Goal: Information Seeking & Learning: Check status

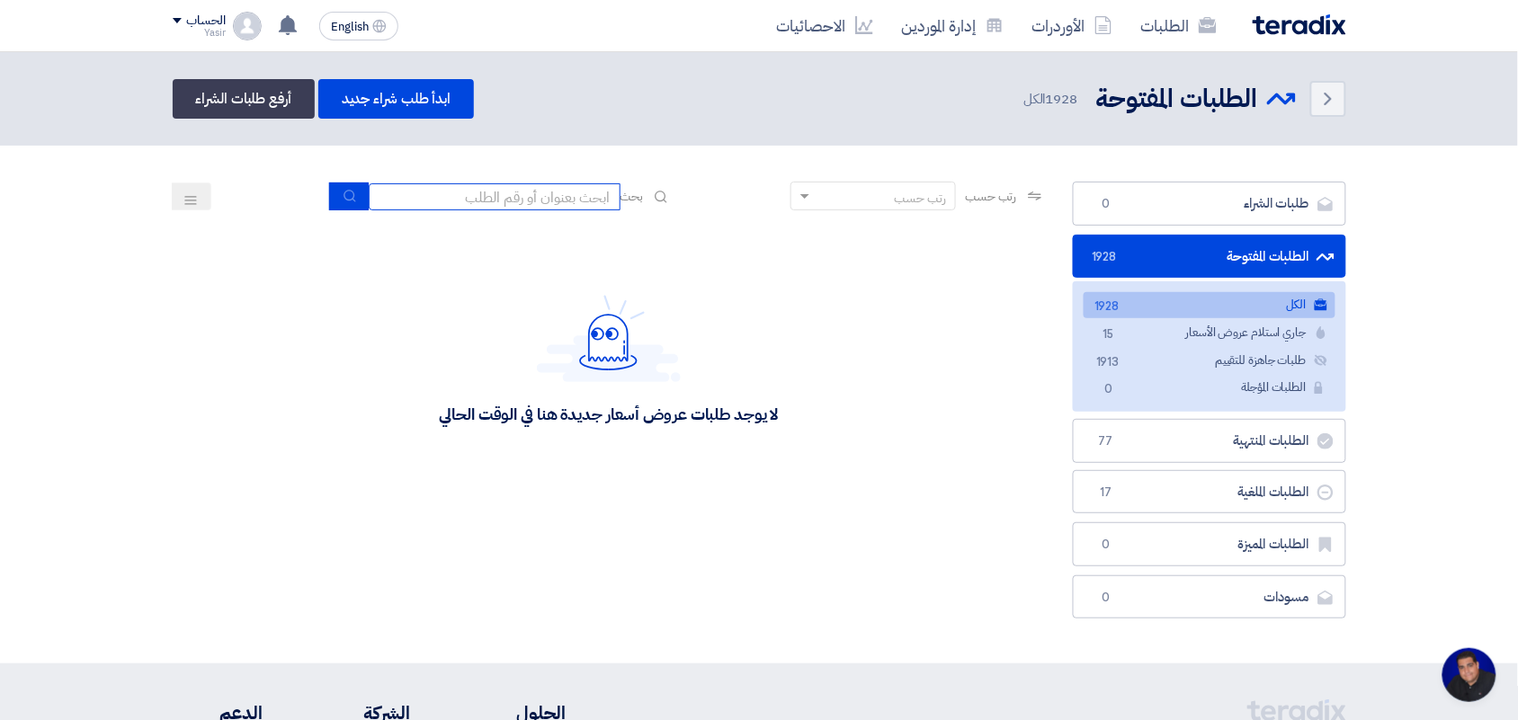
click at [558, 196] on input at bounding box center [495, 196] width 252 height 27
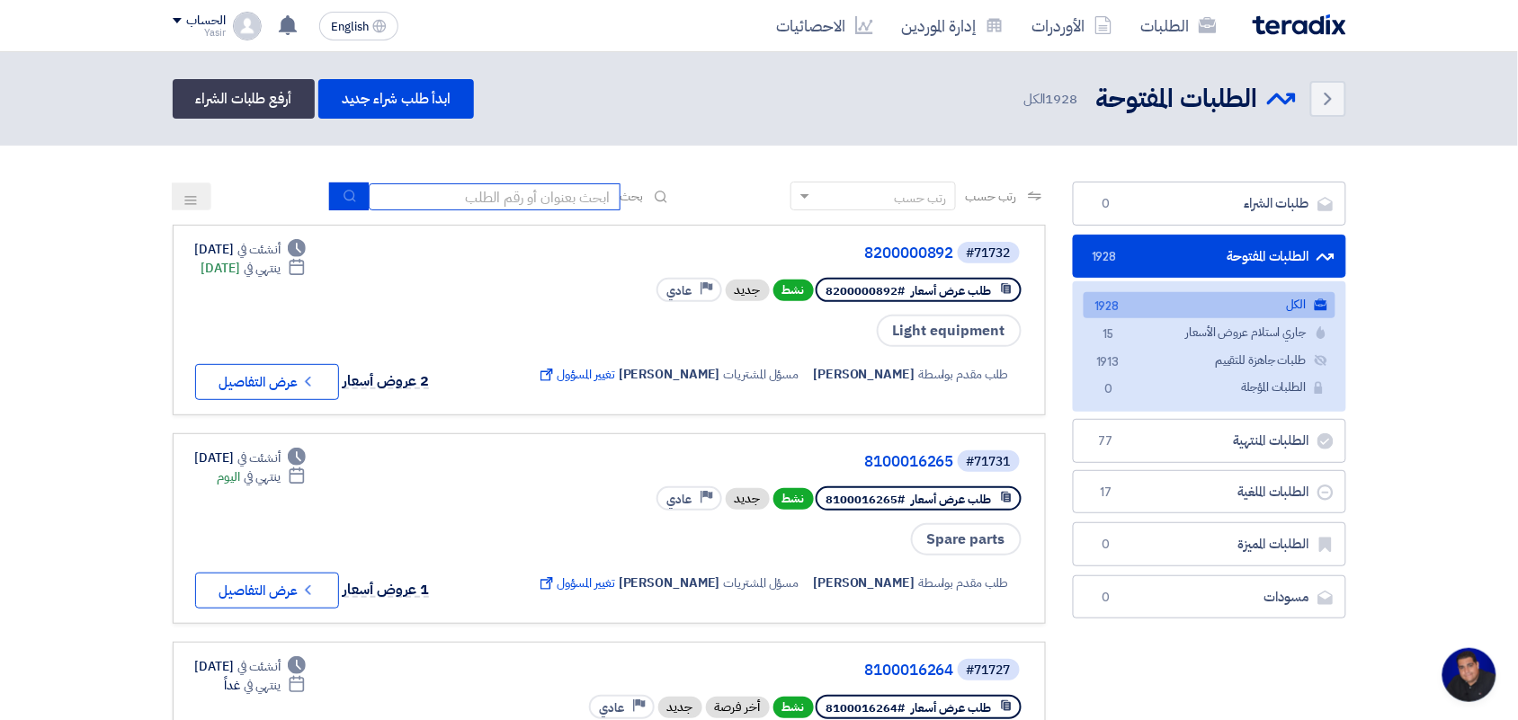
type input "paint"
click at [344, 195] on icon "submit" at bounding box center [350, 196] width 14 height 14
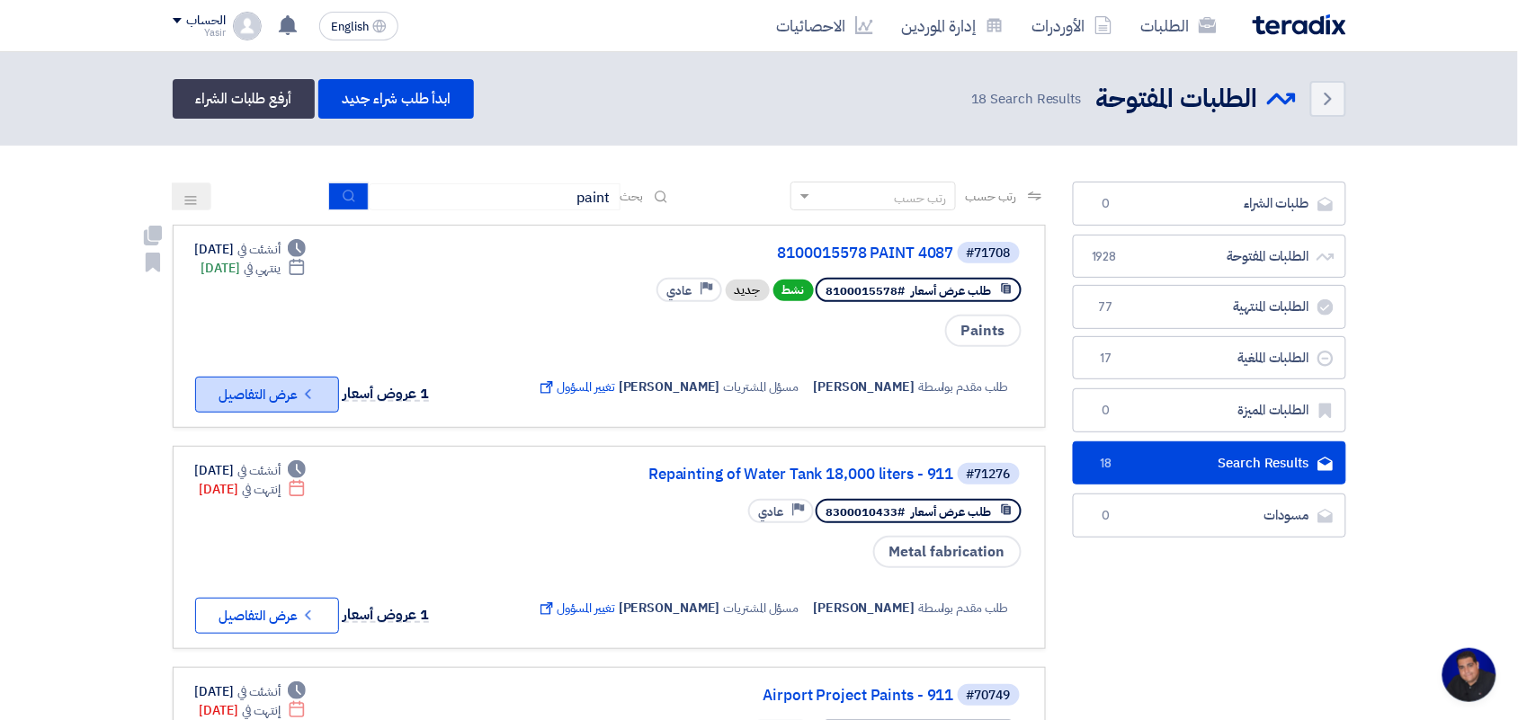
click at [293, 388] on button "Check details عرض التفاصيل" at bounding box center [267, 395] width 144 height 36
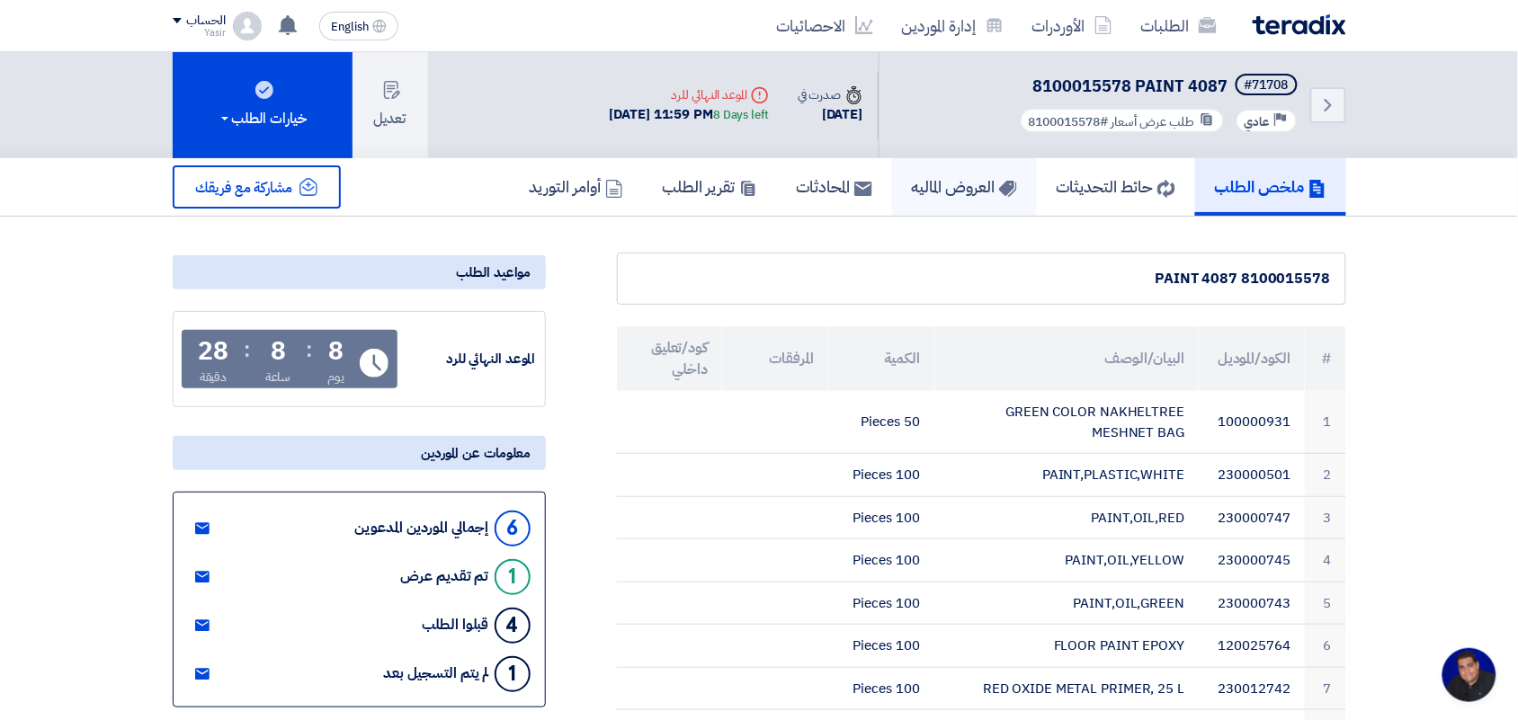
click at [982, 191] on h5 "العروض الماليه" at bounding box center [964, 186] width 105 height 21
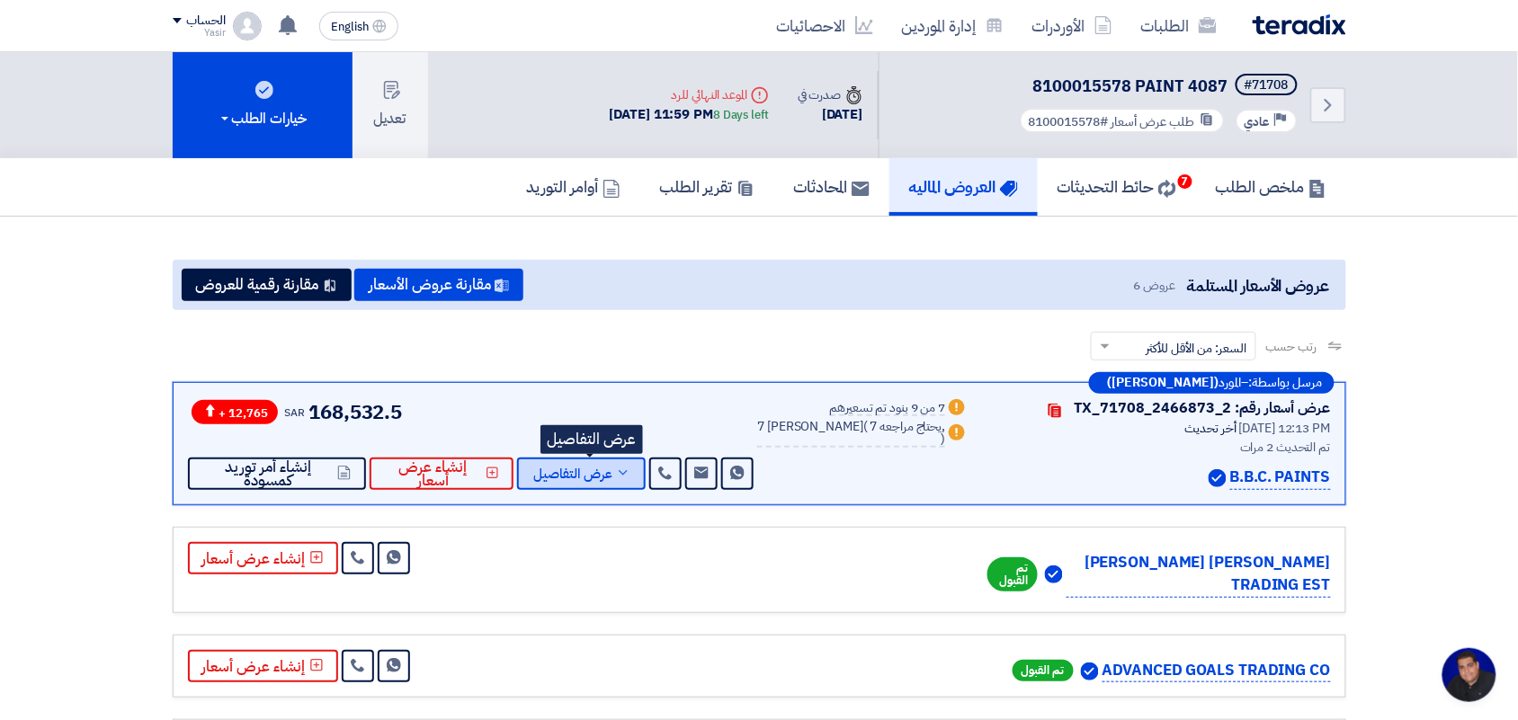
click at [604, 477] on span "عرض التفاصيل" at bounding box center [572, 474] width 79 height 13
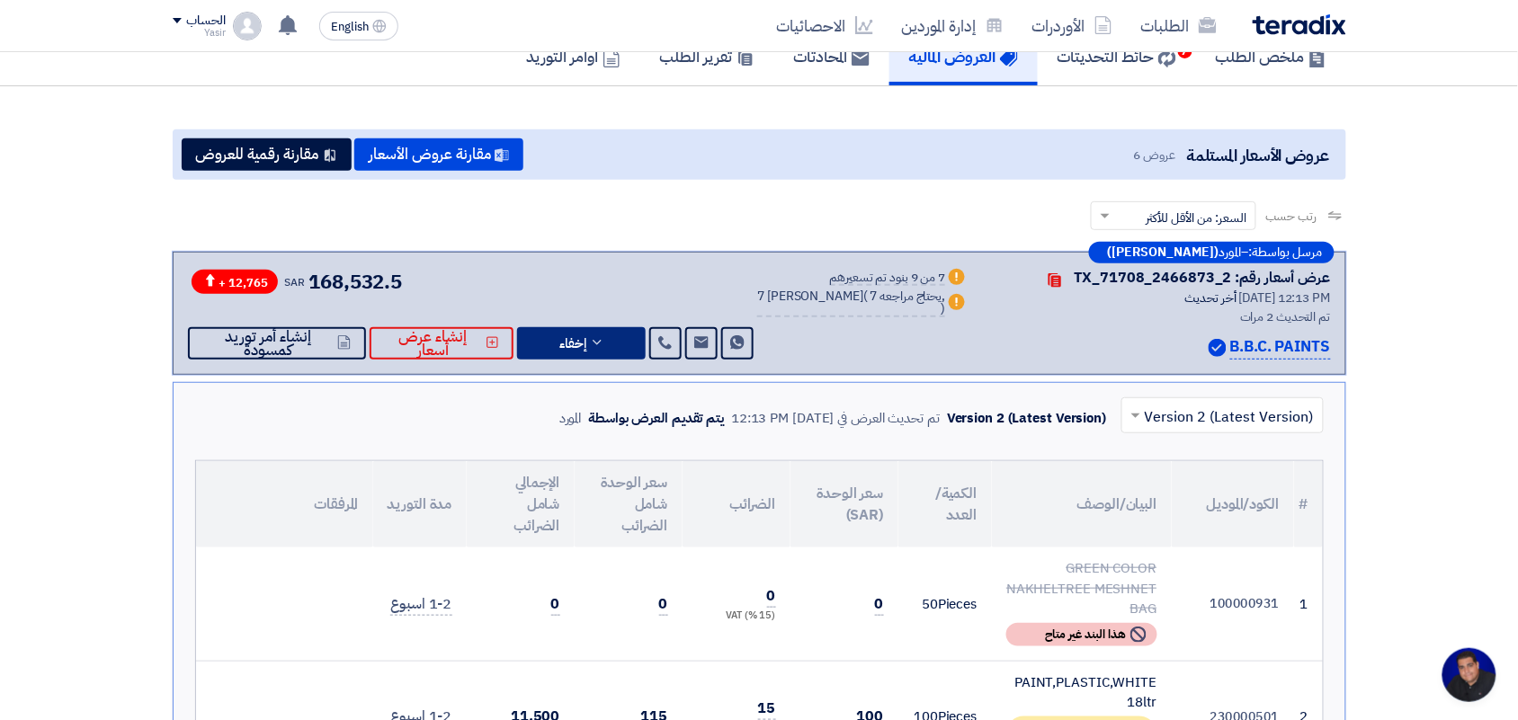
scroll to position [112, 0]
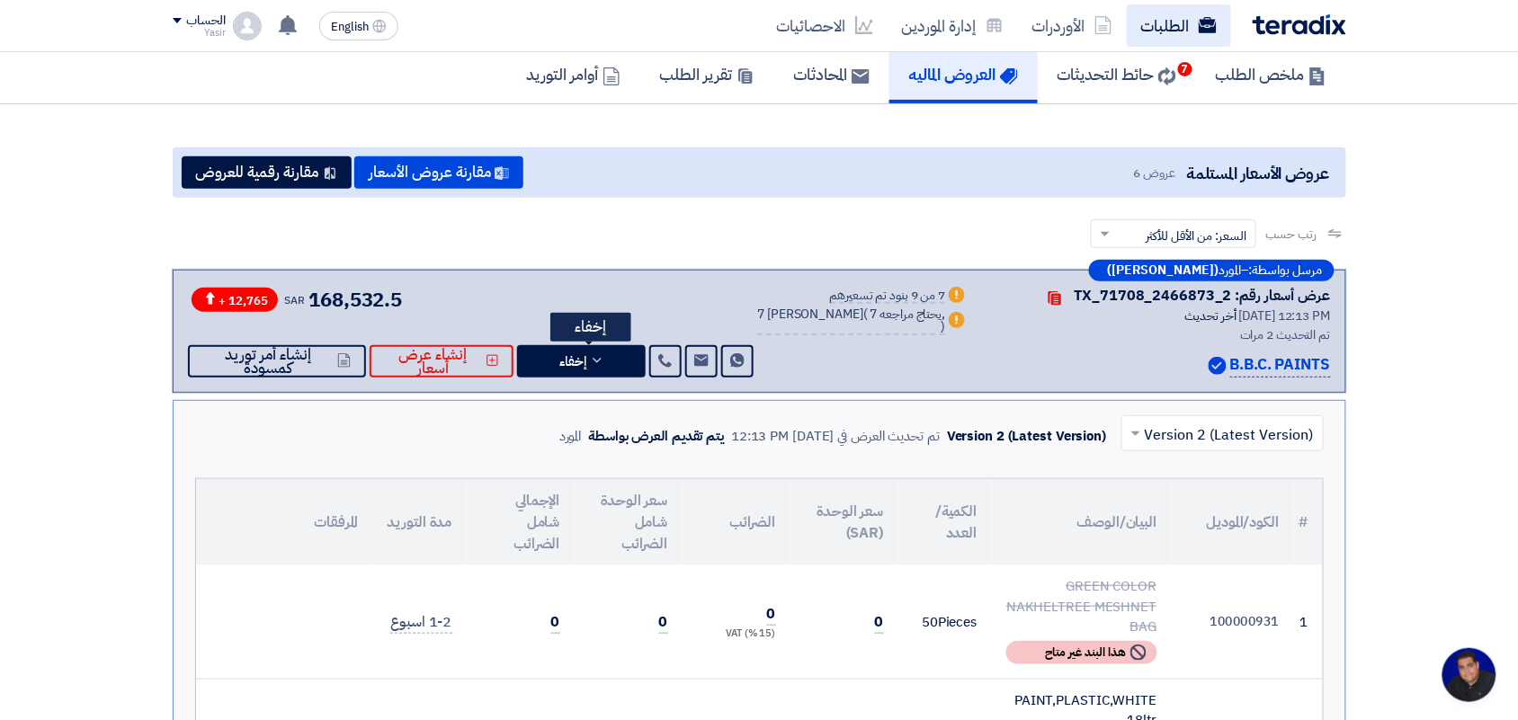
click at [1157, 38] on link "الطلبات" at bounding box center [1179, 25] width 104 height 42
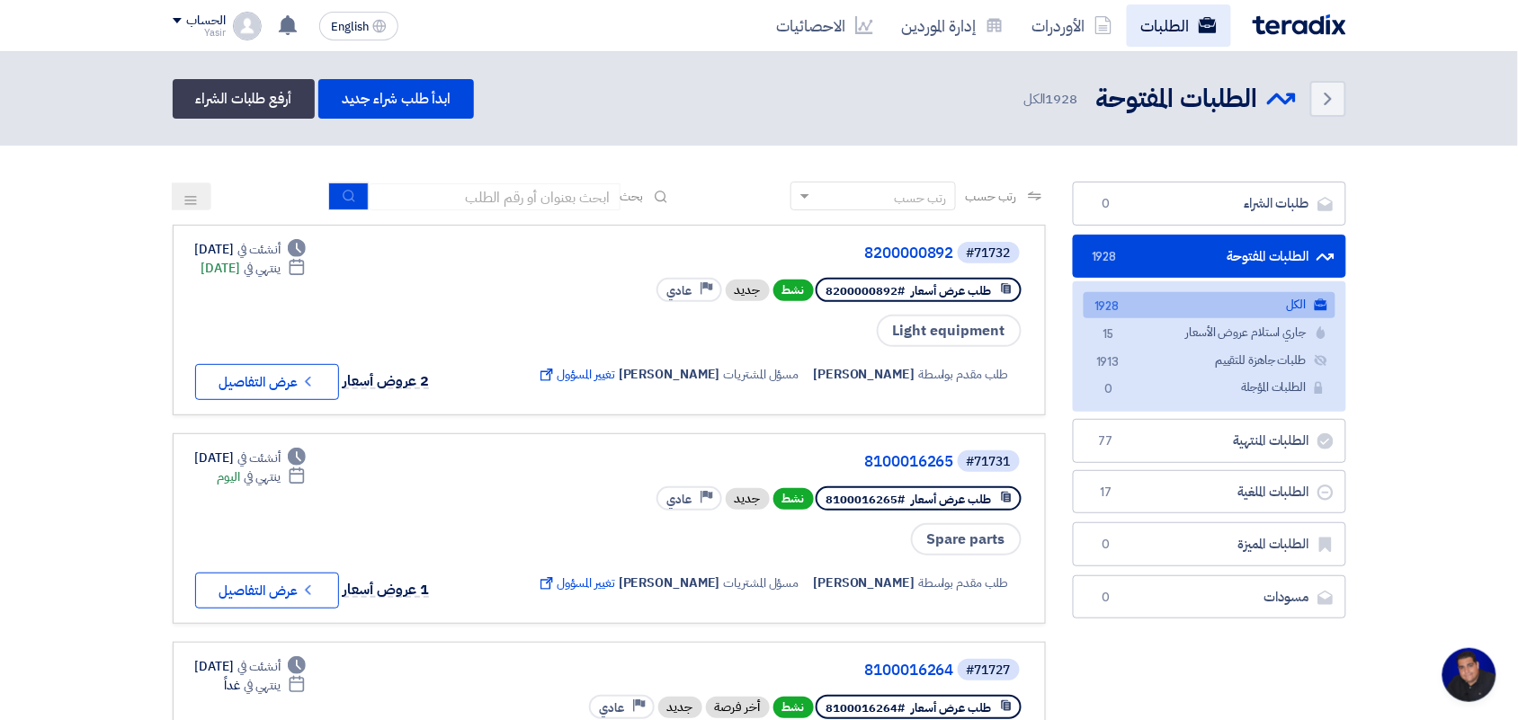
click at [1192, 23] on link "الطلبات" at bounding box center [1179, 25] width 104 height 42
click at [560, 203] on input at bounding box center [495, 196] width 252 height 27
paste input "8100015796"
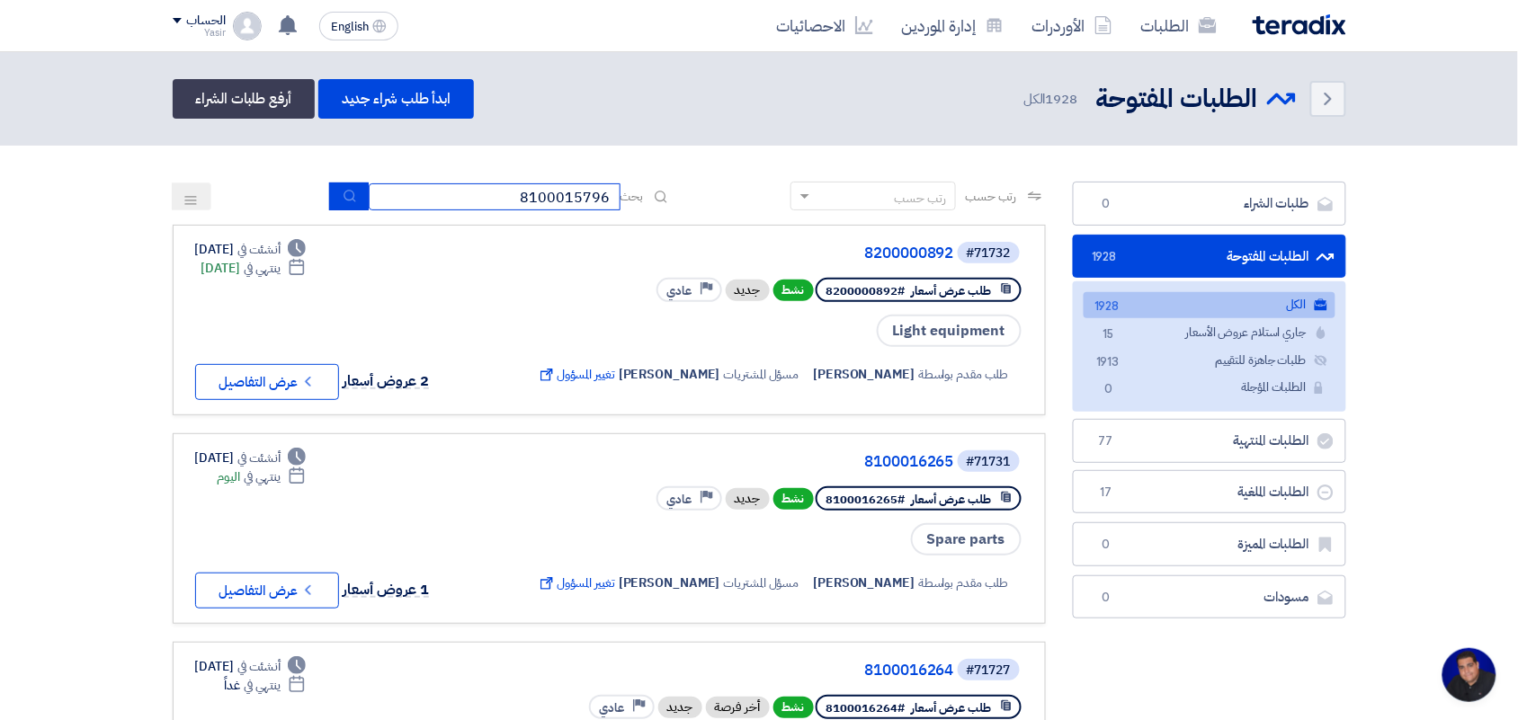
type input "8100015796"
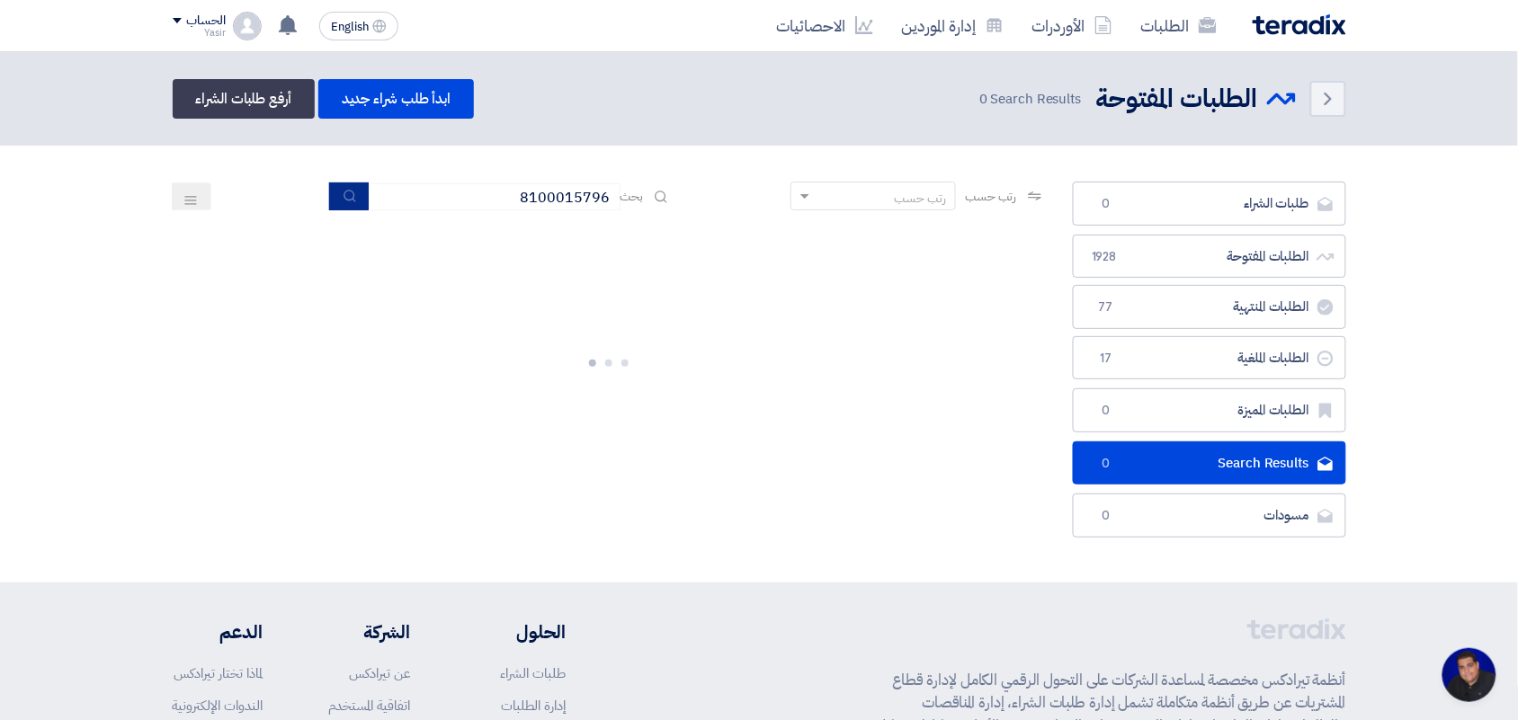
click at [353, 199] on button "submit" at bounding box center [349, 197] width 40 height 28
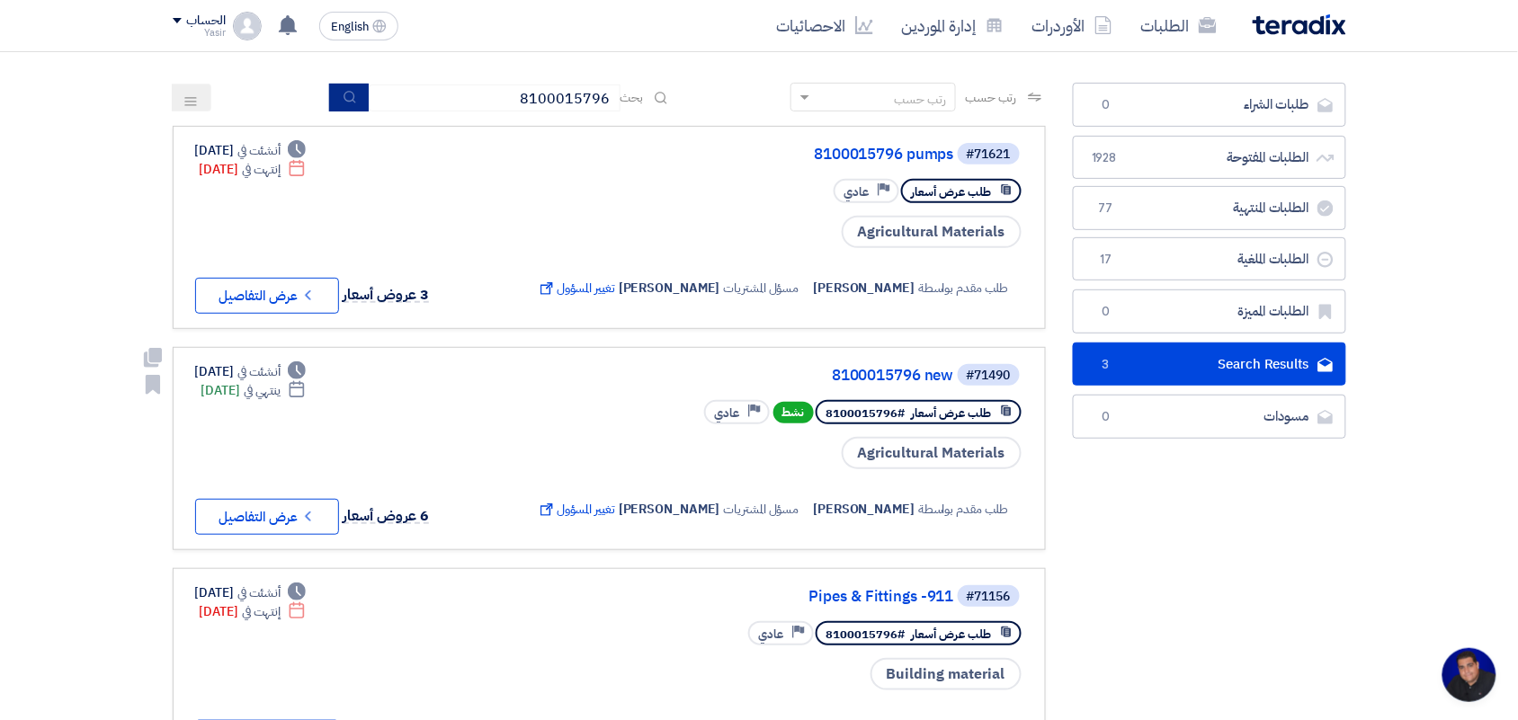
scroll to position [112, 0]
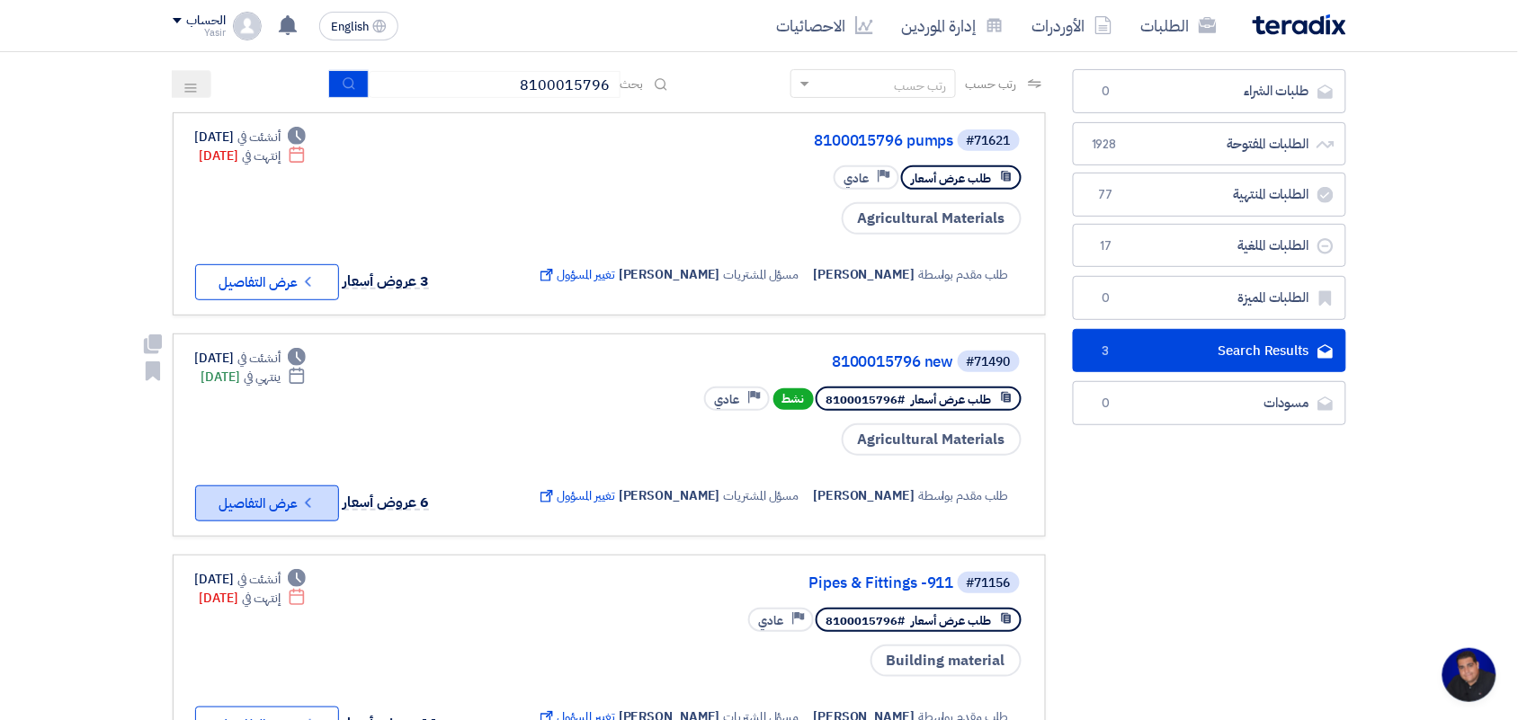
click at [304, 495] on icon "Check details" at bounding box center [307, 503] width 17 height 17
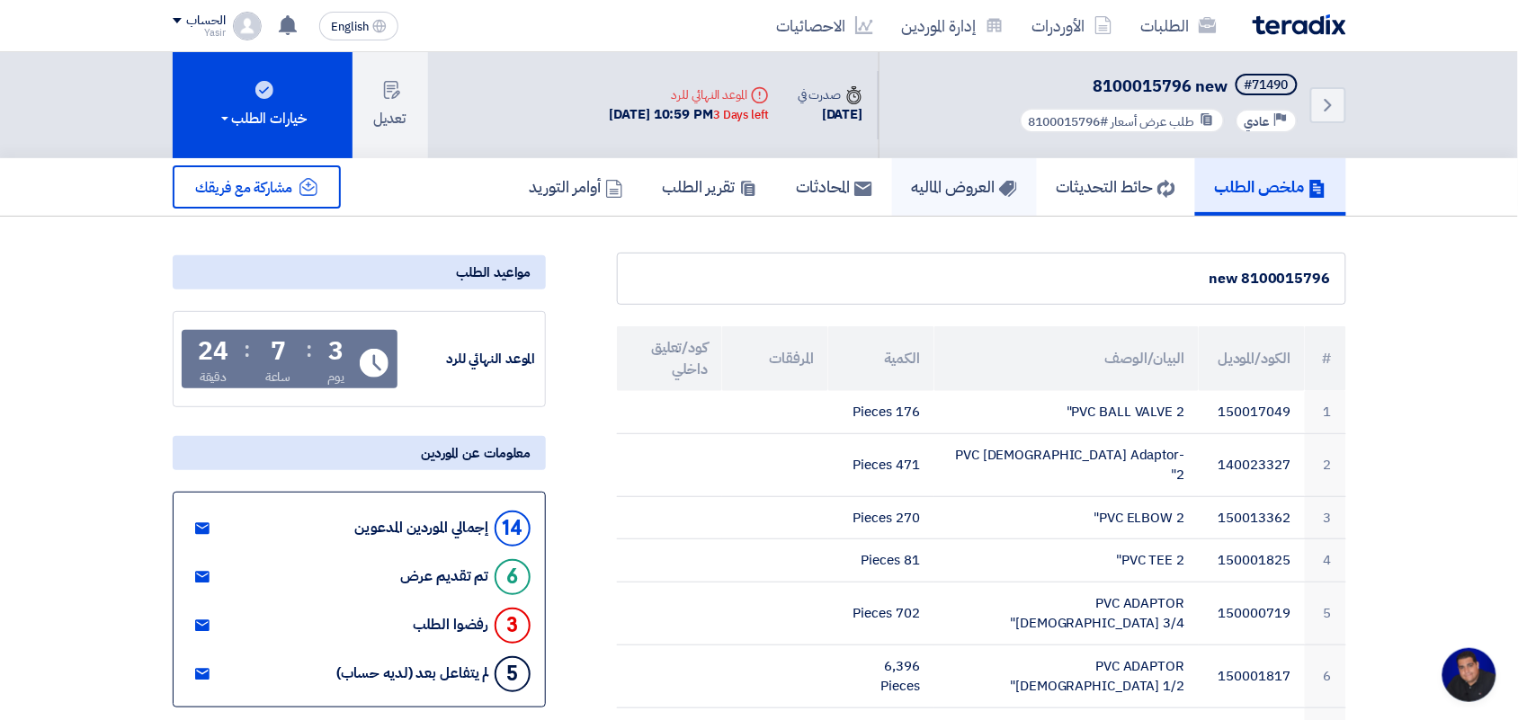
click at [955, 176] on h5 "العروض الماليه" at bounding box center [964, 186] width 105 height 21
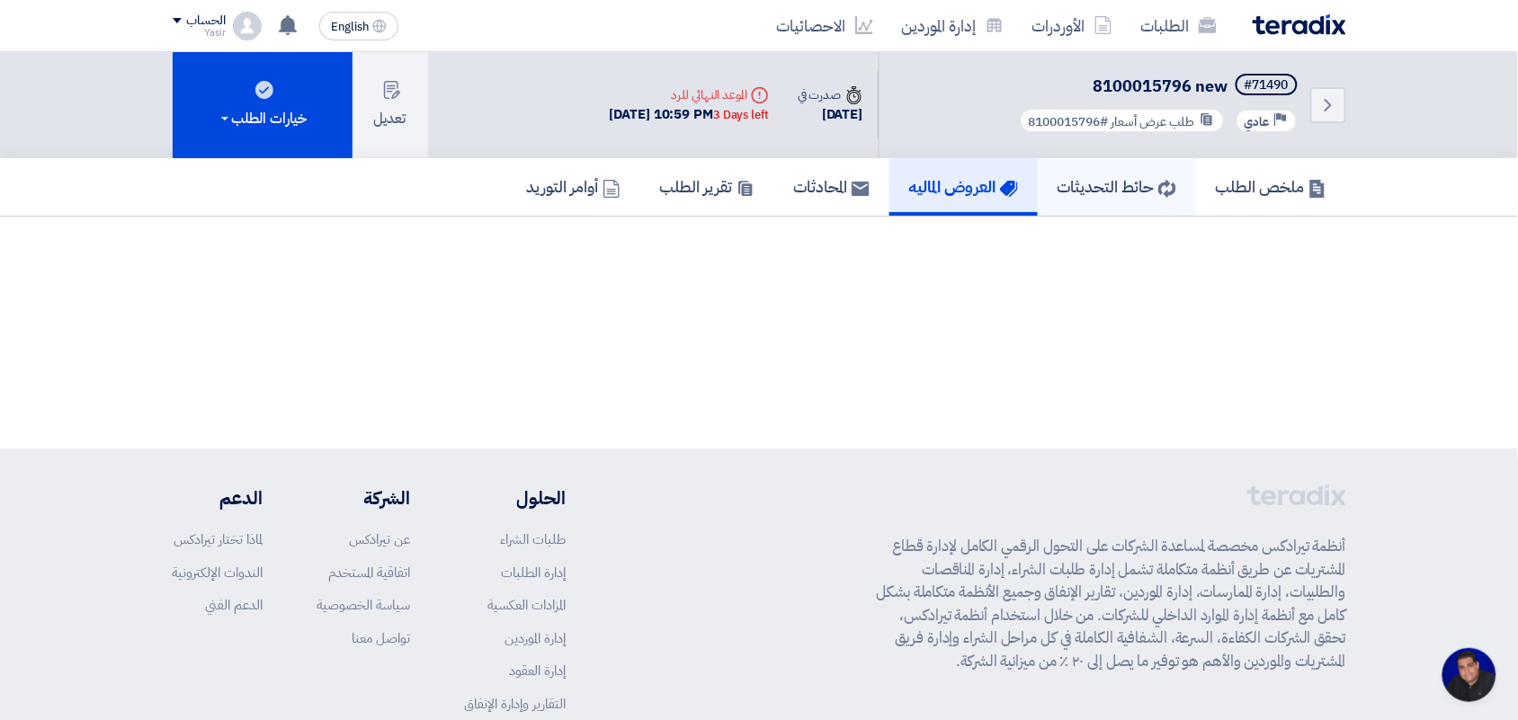
click at [1189, 181] on link "حائط التحديثات" at bounding box center [1117, 187] width 158 height 58
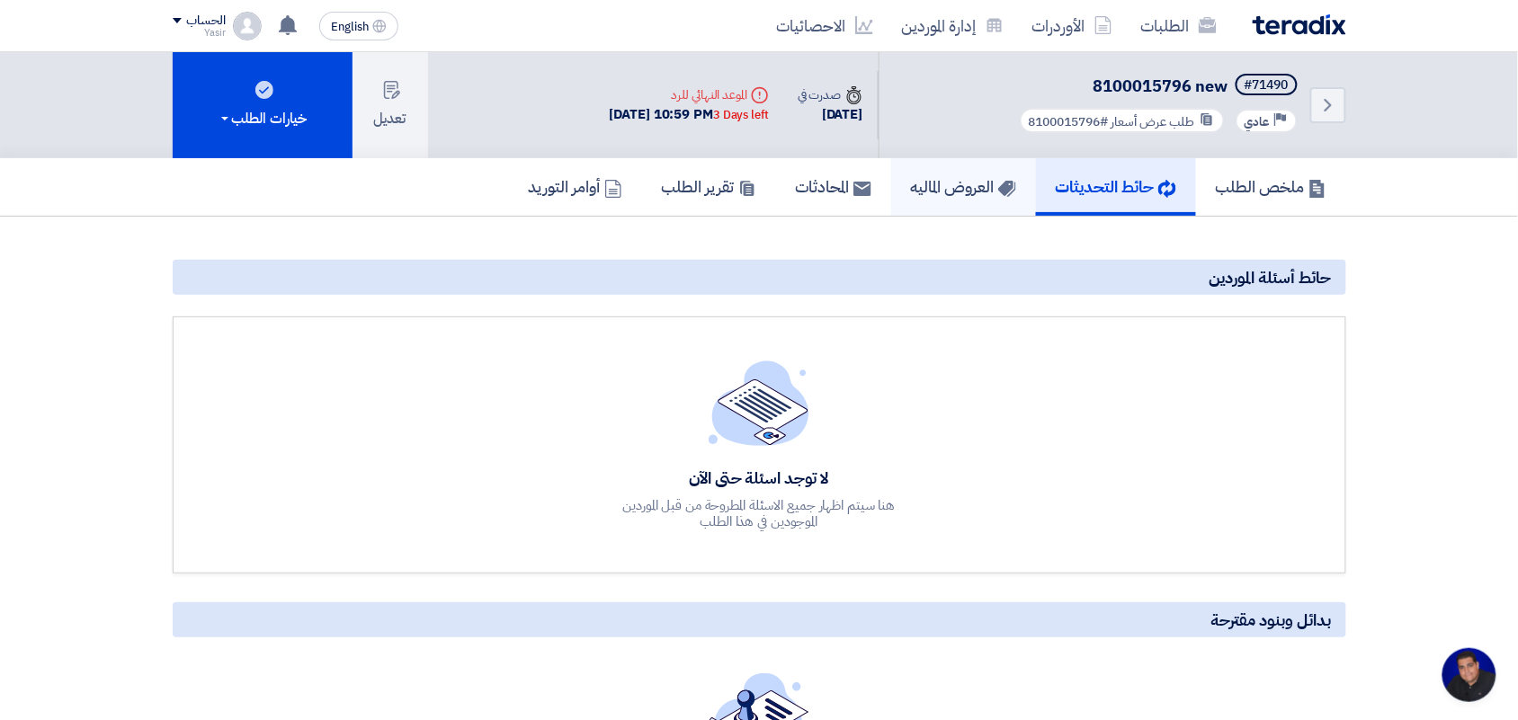
click at [947, 182] on h5 "العروض الماليه" at bounding box center [963, 186] width 105 height 21
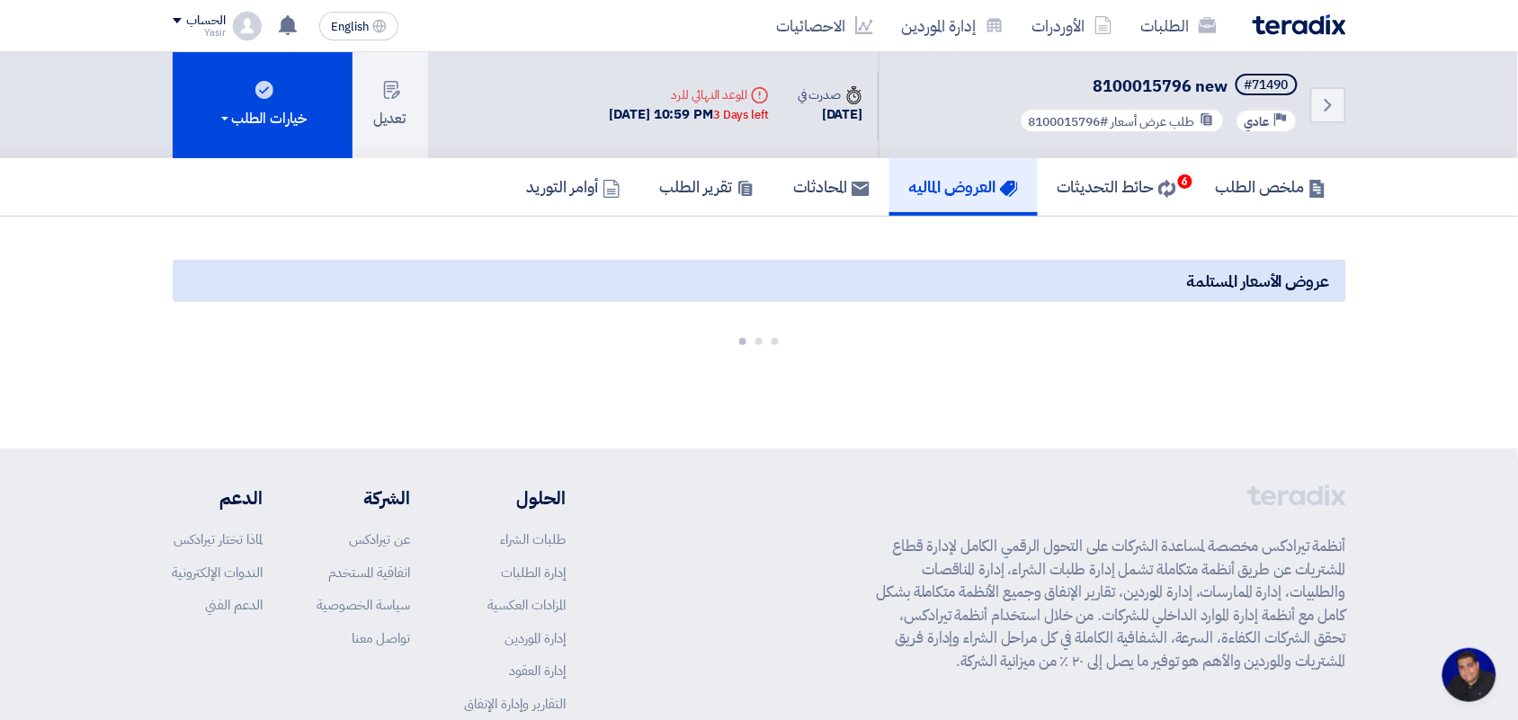
click at [122, 352] on section "عروض الأسعار المستلمة" at bounding box center [759, 303] width 1518 height 172
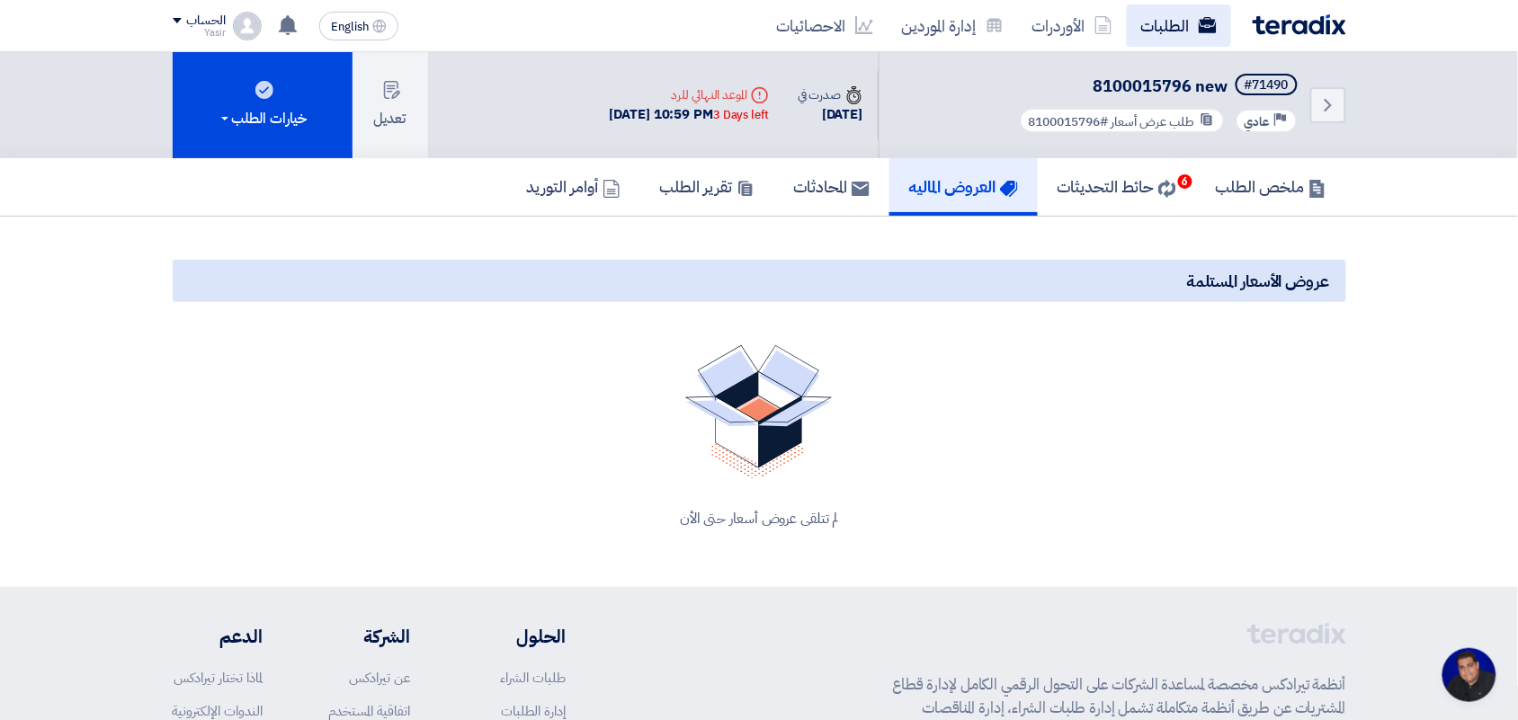
click at [1165, 21] on link "الطلبات" at bounding box center [1179, 25] width 104 height 42
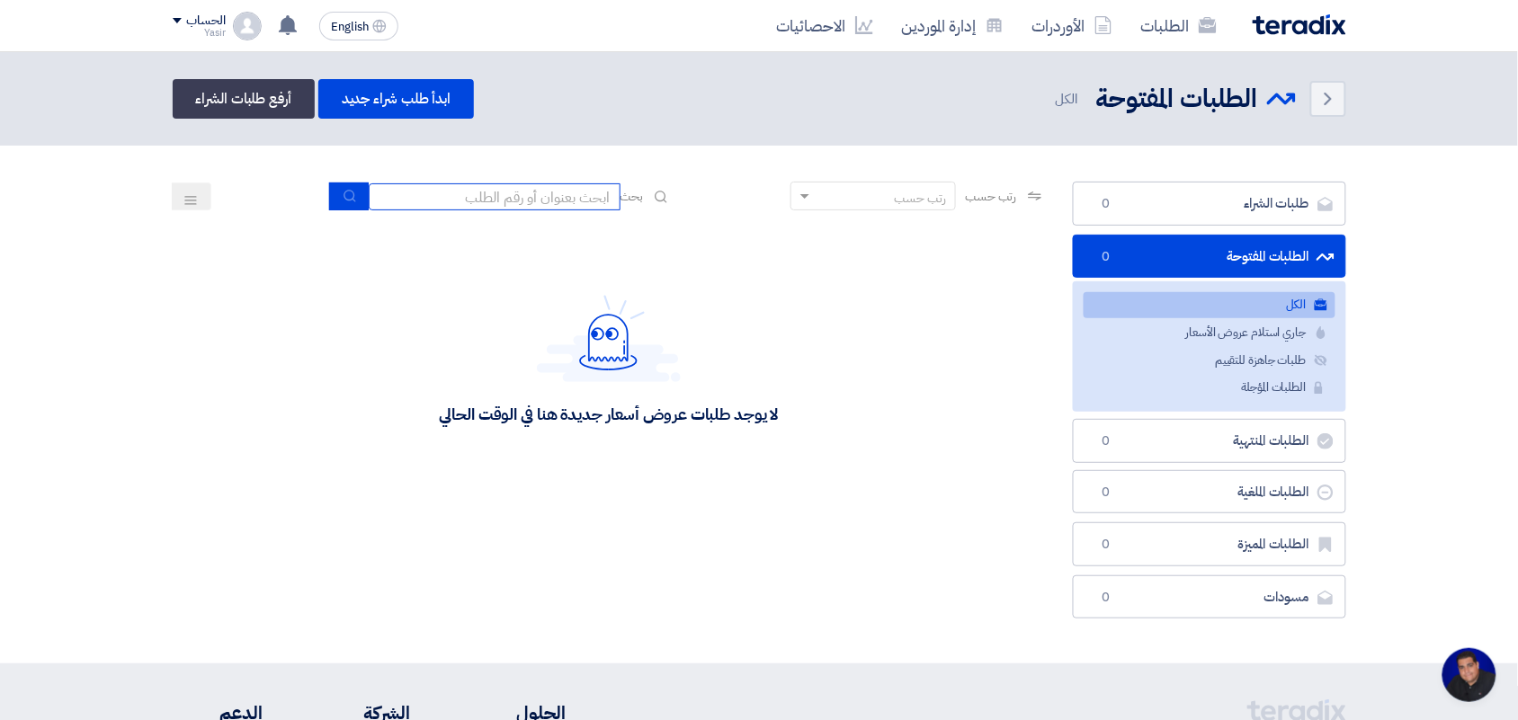
click at [555, 203] on input at bounding box center [495, 196] width 252 height 27
type input "pump"
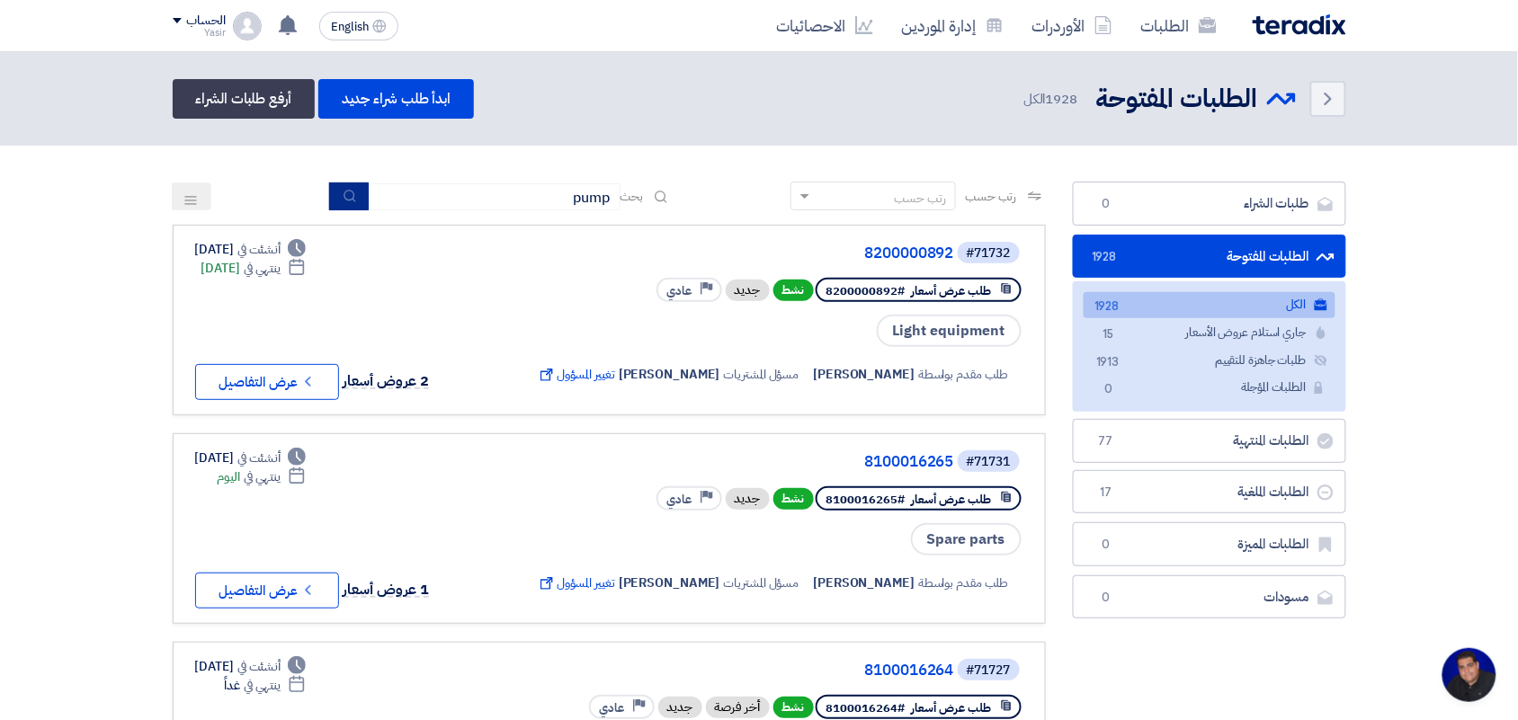
click at [351, 202] on button "submit" at bounding box center [349, 197] width 40 height 28
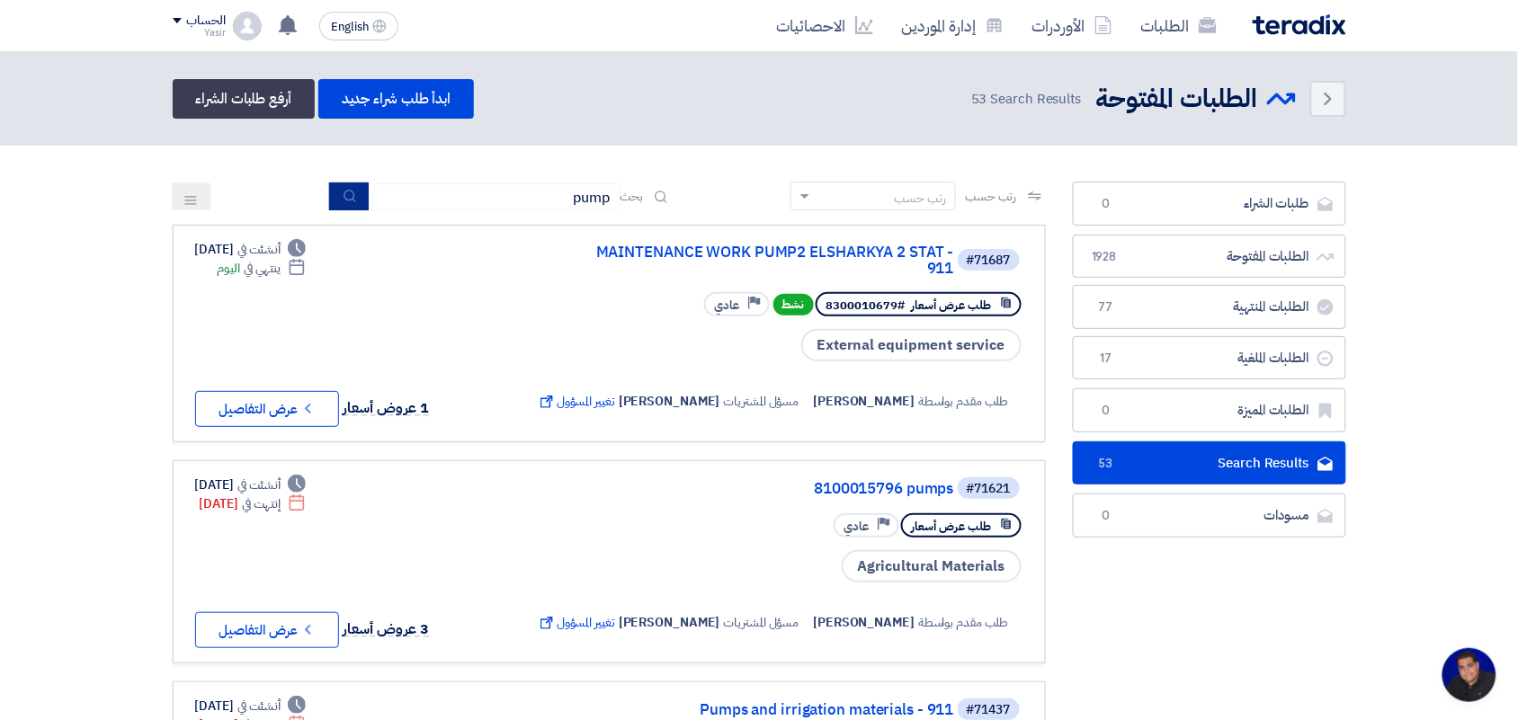
click at [344, 198] on icon "submit" at bounding box center [350, 196] width 14 height 14
click at [280, 632] on button "Check details عرض التفاصيل" at bounding box center [267, 630] width 144 height 36
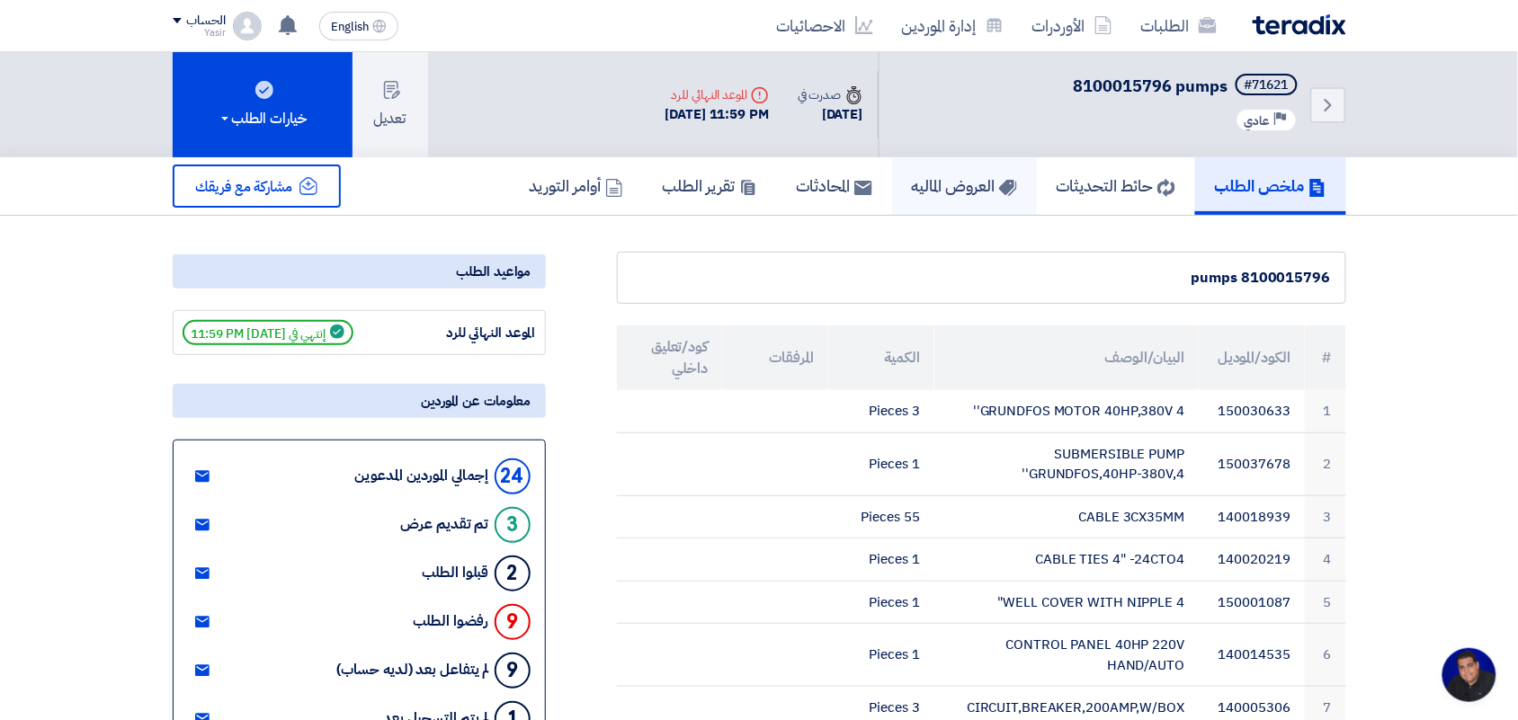
click at [928, 162] on link "العروض الماليه" at bounding box center [964, 186] width 145 height 58
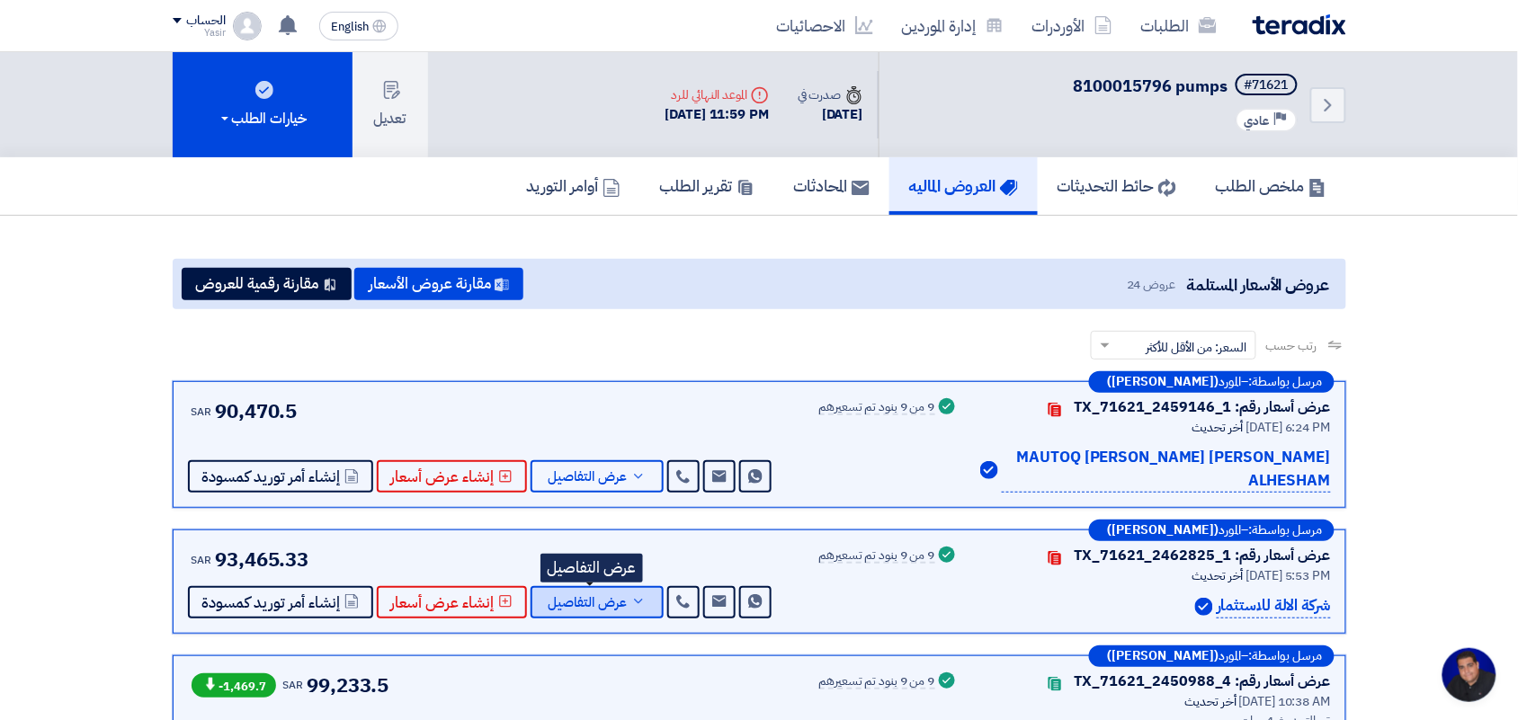
click at [580, 596] on span "عرض التفاصيل" at bounding box center [588, 602] width 79 height 13
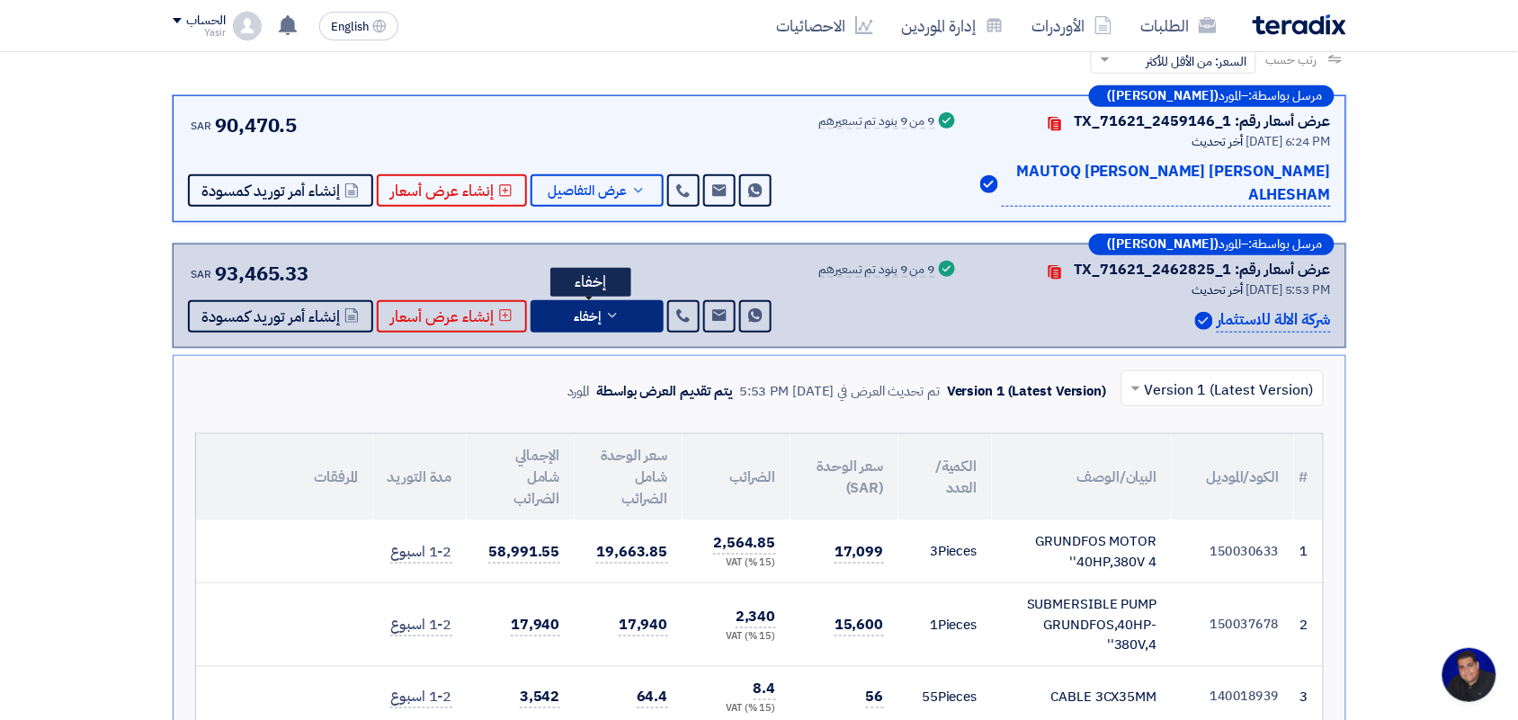
scroll to position [301, 0]
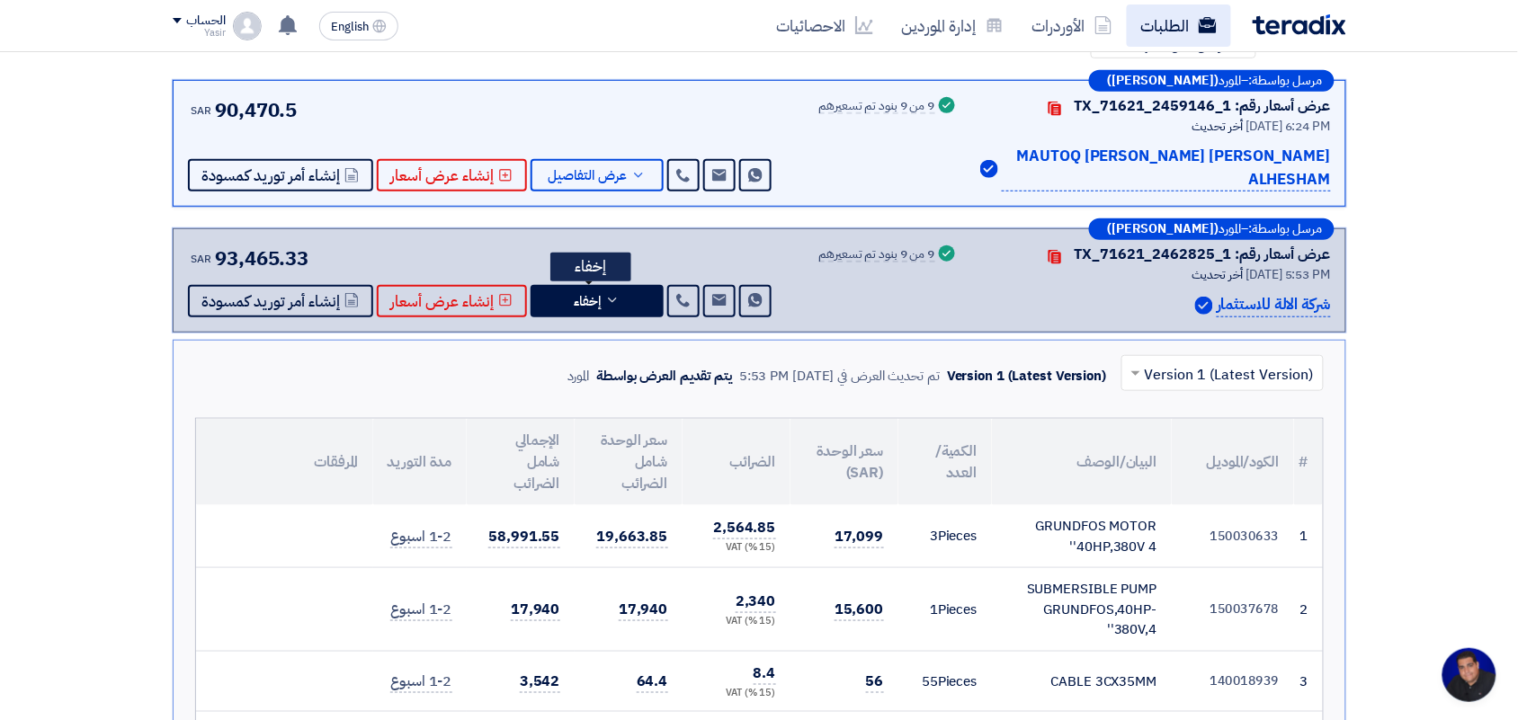
click at [1165, 41] on link "الطلبات" at bounding box center [1179, 25] width 104 height 42
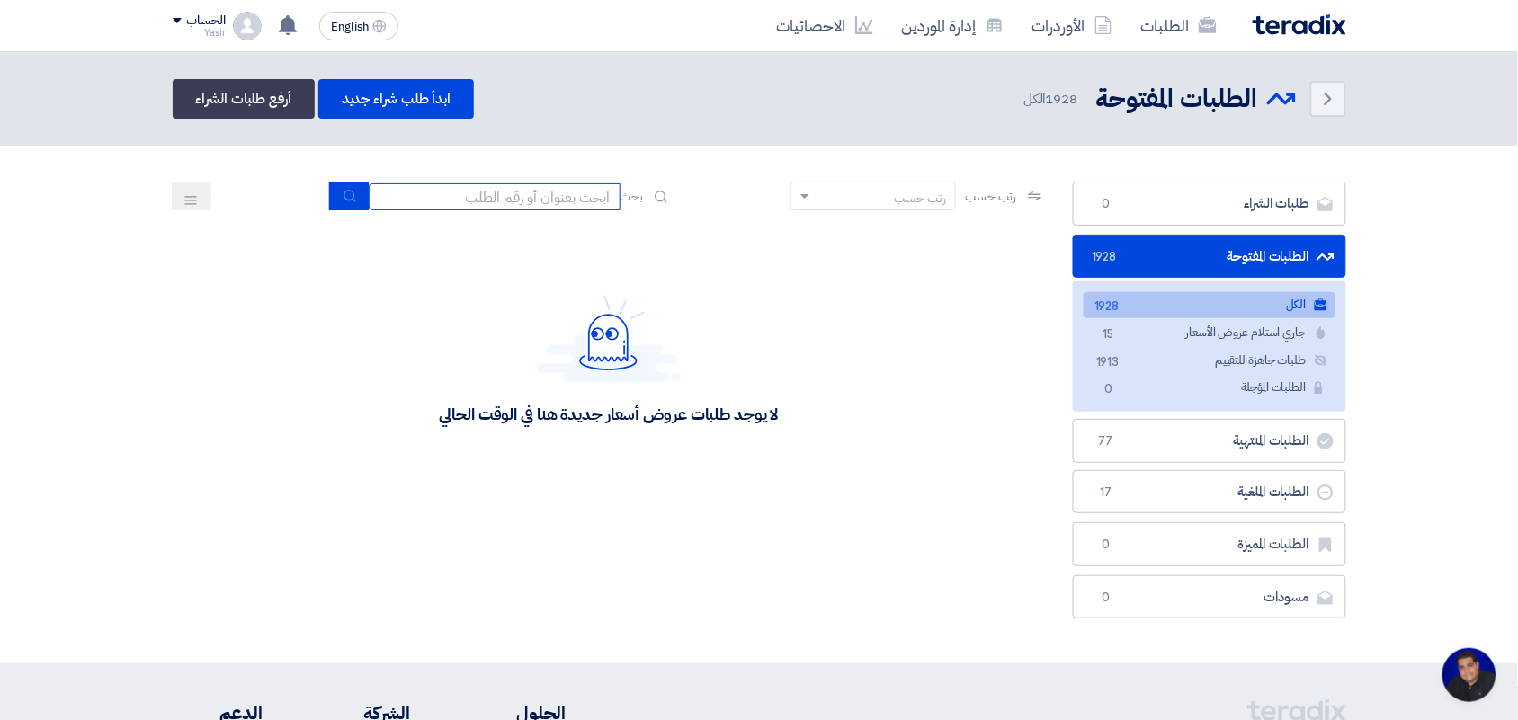
click at [463, 187] on input at bounding box center [495, 196] width 252 height 27
